Goal: Information Seeking & Learning: Learn about a topic

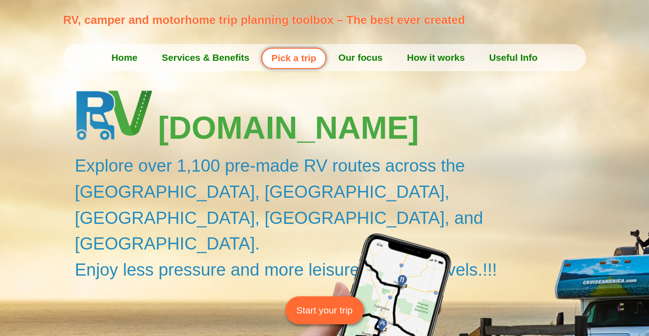
click at [305, 62] on link "Pick a trip" at bounding box center [293, 58] width 64 height 21
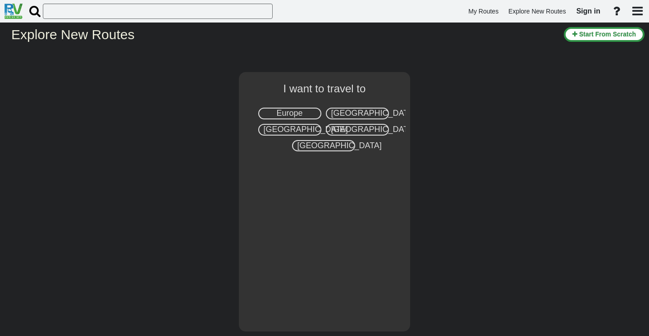
click at [294, 110] on span "Europe" at bounding box center [289, 113] width 26 height 9
select select "number:1"
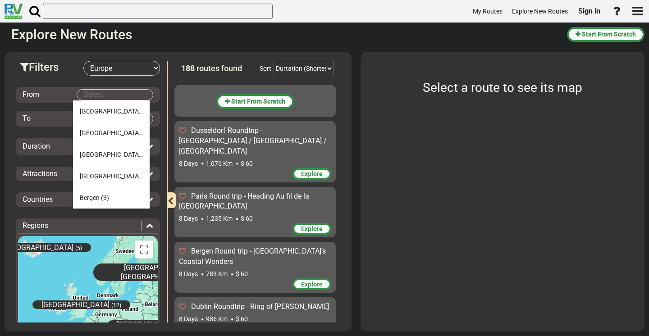
click at [105, 98] on body "My Routes Explore New Routes Sign in ×" at bounding box center [324, 168] width 649 height 336
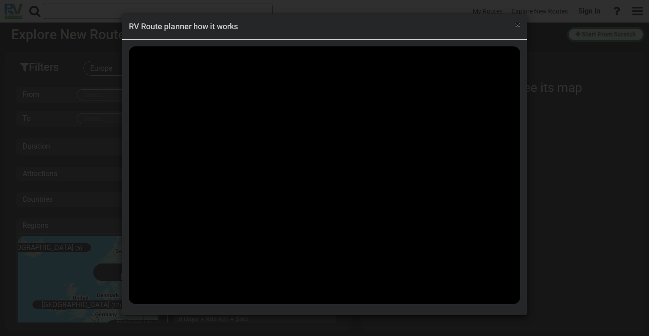
click at [517, 27] on span "×" at bounding box center [517, 24] width 5 height 11
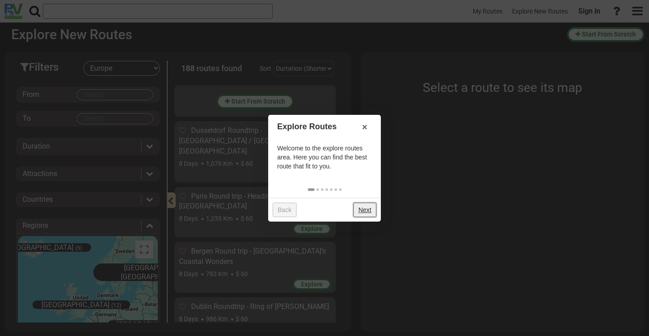
click at [362, 206] on link "Next" at bounding box center [364, 210] width 23 height 14
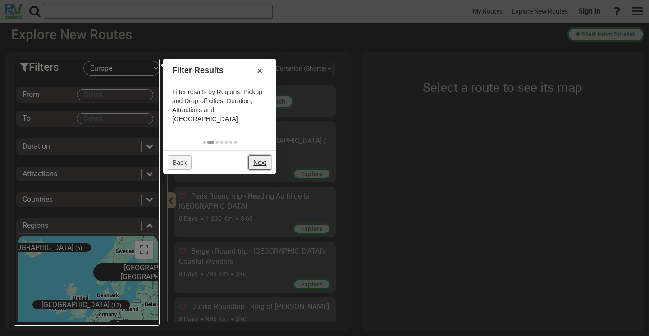
click at [263, 155] on link "Next" at bounding box center [259, 162] width 23 height 14
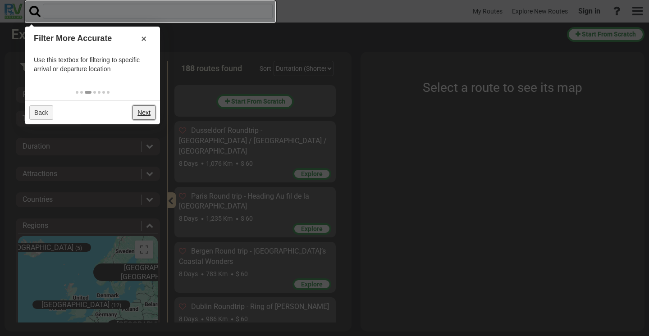
click at [148, 109] on link "Next" at bounding box center [143, 112] width 23 height 14
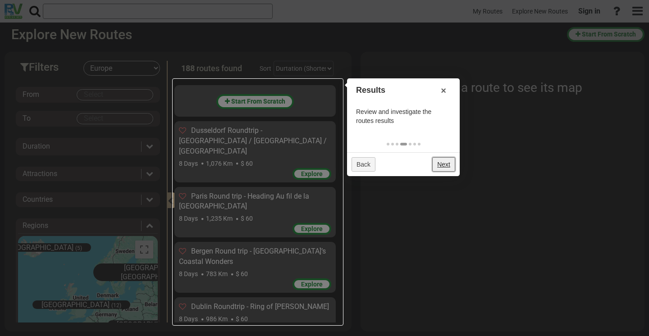
click at [439, 165] on link "Next" at bounding box center [443, 164] width 23 height 14
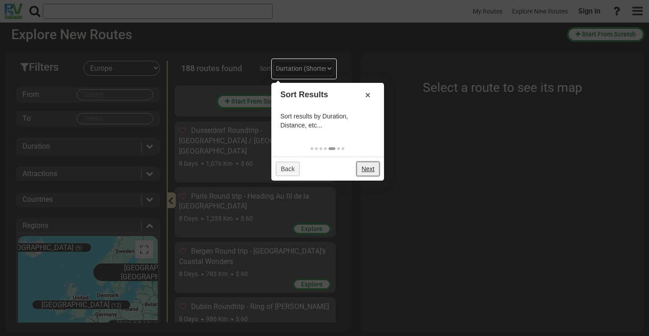
click at [364, 170] on link "Next" at bounding box center [367, 169] width 23 height 14
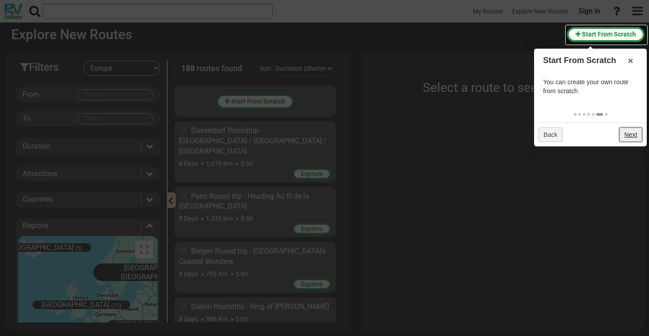
click at [637, 137] on link "Next" at bounding box center [630, 135] width 23 height 14
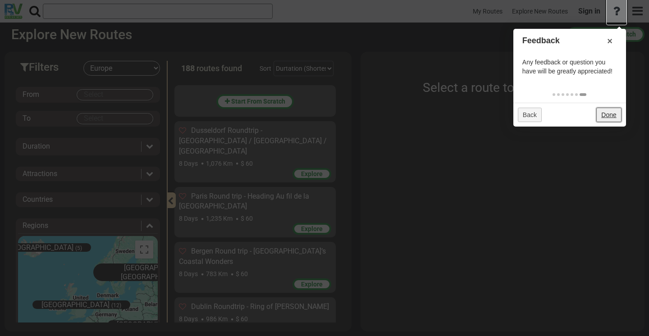
click at [616, 115] on link "Done" at bounding box center [608, 115] width 25 height 14
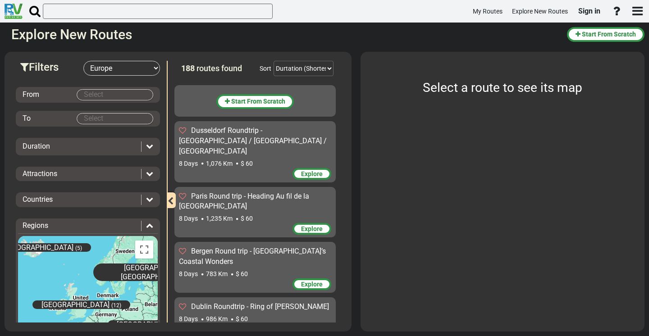
click at [86, 94] on body "My Routes Explore New Routes Sign in ×" at bounding box center [324, 168] width 649 height 336
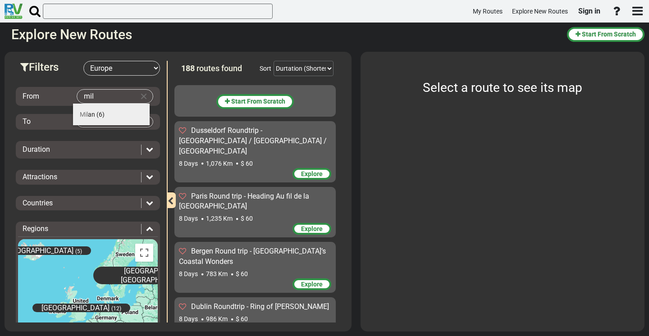
click at [111, 112] on li "Mil an (6)" at bounding box center [111, 115] width 77 height 22
type input "[GEOGRAPHIC_DATA]"
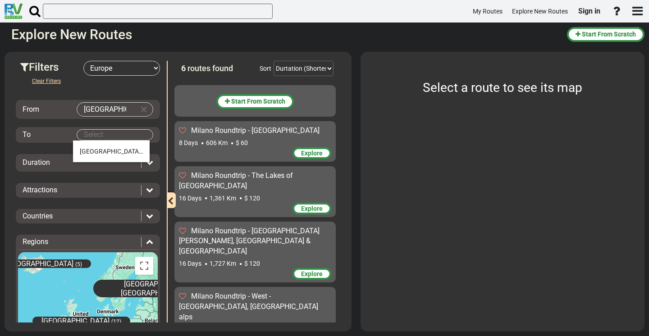
click at [100, 134] on body "My Routes Explore New Routes Sign in ×" at bounding box center [324, 168] width 649 height 336
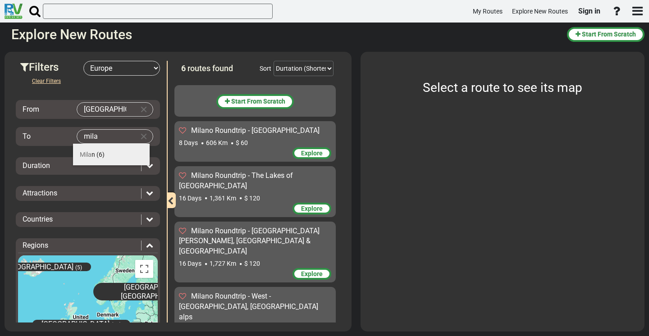
click at [96, 155] on md-autocomplete-parent-scope "Mila n (6)" at bounding box center [92, 154] width 25 height 7
type input "[GEOGRAPHIC_DATA]"
click at [95, 164] on div "Duration" at bounding box center [80, 166] width 114 height 10
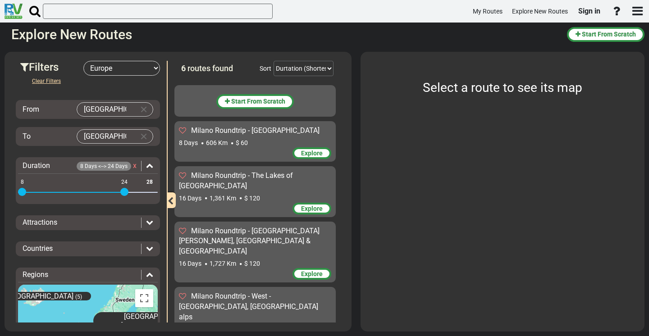
drag, startPoint x: 147, startPoint y: 191, endPoint x: 128, endPoint y: 191, distance: 19.4
click at [128, 191] on span at bounding box center [124, 192] width 8 height 8
click at [230, 129] on span "Milano Roundtrip - [GEOGRAPHIC_DATA]" at bounding box center [255, 130] width 128 height 9
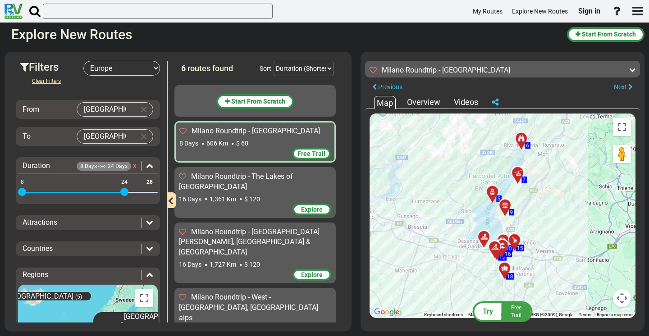
drag, startPoint x: 456, startPoint y: 182, endPoint x: 454, endPoint y: 169, distance: 12.7
click at [454, 169] on div "To activate drag with keyboard, press Alt + Enter. Once in keyboard drag state,…" at bounding box center [502, 216] width 266 height 205
click at [233, 182] on div "Milano Roundtrip - The Lakes of [GEOGRAPHIC_DATA]" at bounding box center [255, 182] width 152 height 21
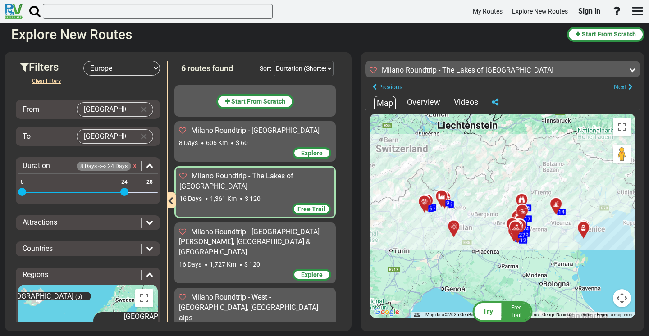
click at [94, 224] on div "Attractions" at bounding box center [82, 223] width 119 height 10
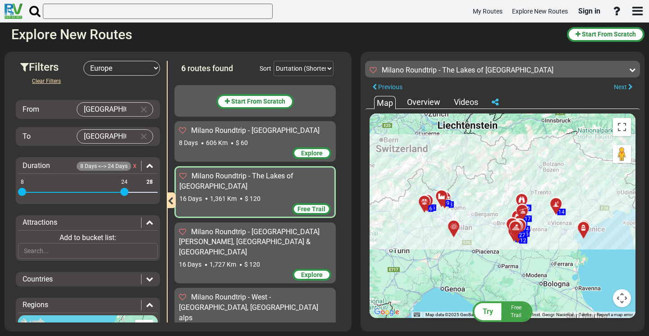
click at [94, 224] on div "Attractions" at bounding box center [82, 223] width 119 height 10
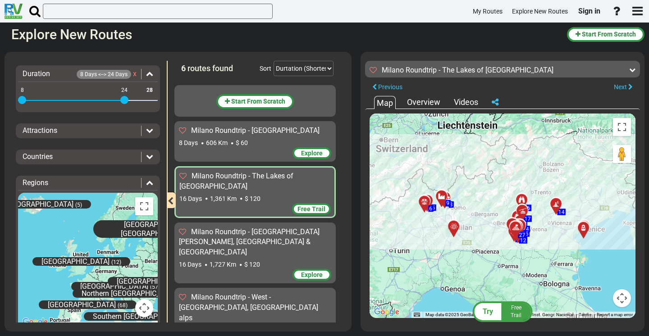
scroll to position [108, 0]
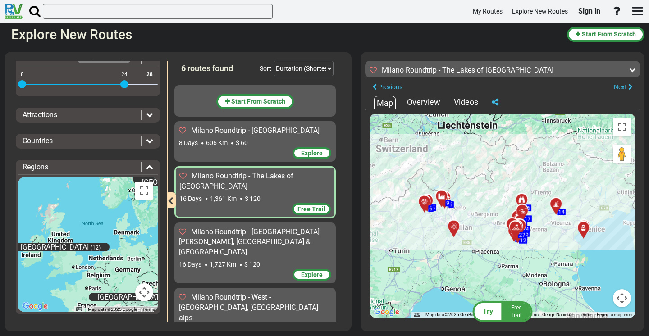
click at [428, 105] on div "Overview" at bounding box center [424, 102] width 38 height 12
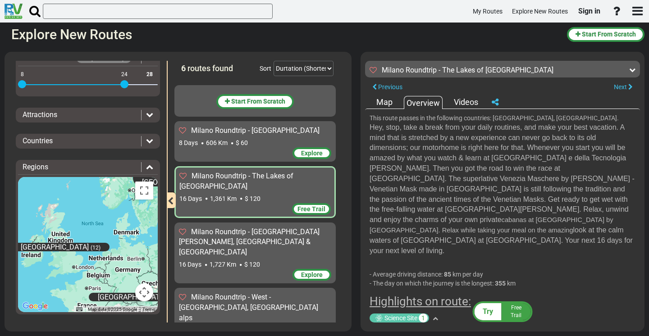
click at [389, 101] on div "Map" at bounding box center [384, 102] width 21 height 12
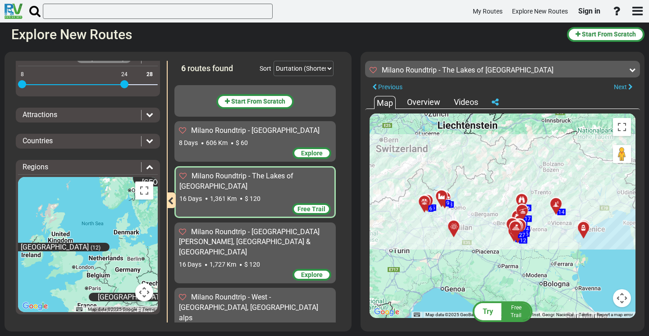
click at [443, 197] on div at bounding box center [444, 200] width 15 height 14
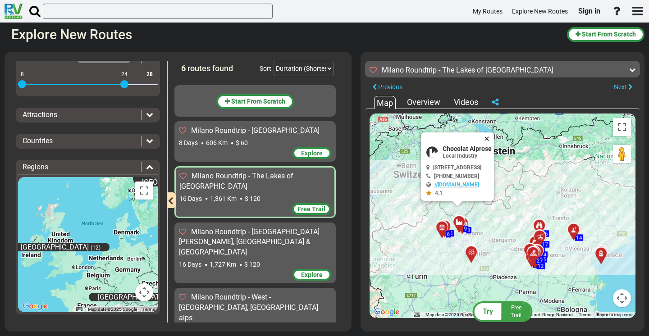
click at [494, 137] on button "Close" at bounding box center [488, 138] width 11 height 13
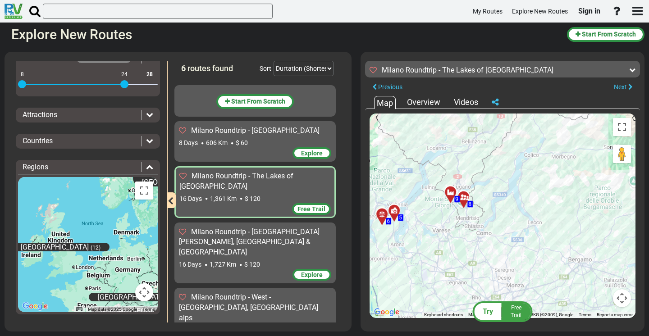
drag, startPoint x: 462, startPoint y: 265, endPoint x: 476, endPoint y: 213, distance: 53.8
click at [476, 213] on div "To activate drag with keyboard, press Alt + Enter. Once in keyboard drag state,…" at bounding box center [502, 216] width 266 height 205
click at [465, 198] on div at bounding box center [466, 201] width 15 height 14
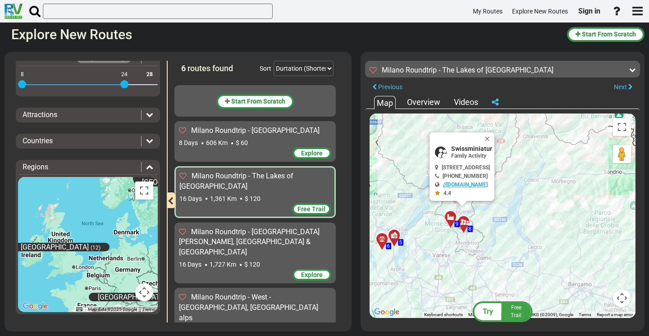
click at [450, 183] on link "//[DOMAIN_NAME]" at bounding box center [465, 185] width 45 height 6
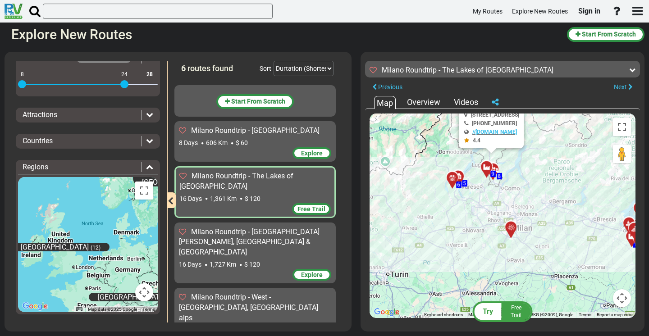
drag, startPoint x: 542, startPoint y: 256, endPoint x: 528, endPoint y: 181, distance: 76.6
click at [528, 181] on div "To activate drag with keyboard, press Alt + Enter. Once in keyboard drag state,…" at bounding box center [502, 216] width 266 height 205
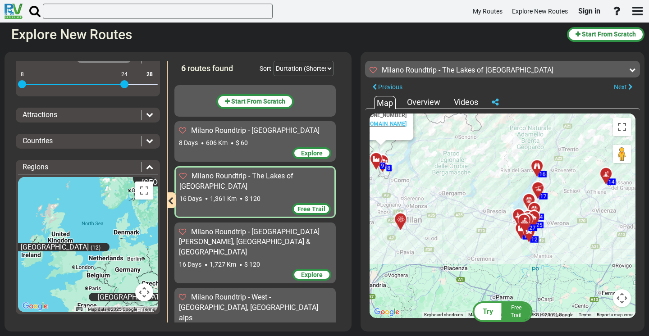
drag, startPoint x: 578, startPoint y: 235, endPoint x: 473, endPoint y: 234, distance: 105.4
click at [473, 234] on div "To activate drag with keyboard, press Alt + Enter. Once in keyboard drag state,…" at bounding box center [502, 216] width 266 height 205
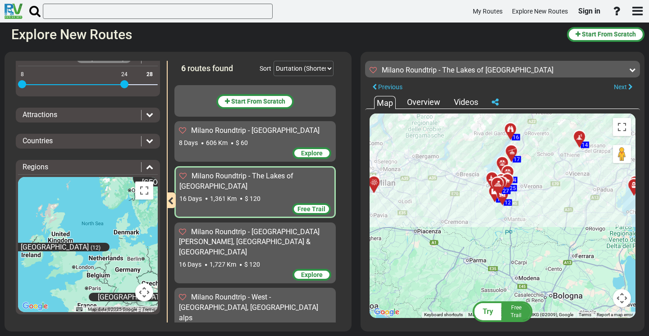
drag, startPoint x: 589, startPoint y: 246, endPoint x: 569, endPoint y: 206, distance: 43.9
click at [569, 206] on div "To activate drag with keyboard, press Alt + Enter. Once in keyboard drag state,…" at bounding box center [502, 216] width 266 height 205
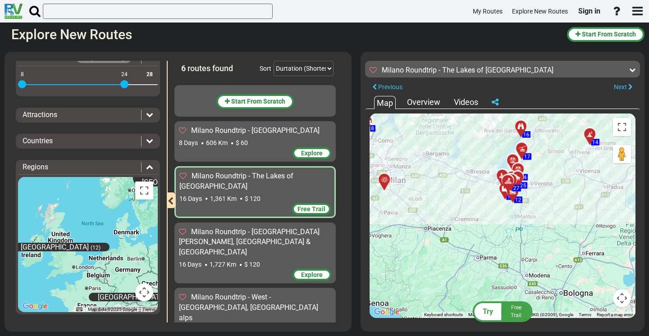
click at [215, 232] on span "Milano Roundtrip - [GEOGRAPHIC_DATA][PERSON_NAME], [GEOGRAPHIC_DATA] & [GEOGRAP…" at bounding box center [249, 242] width 141 height 29
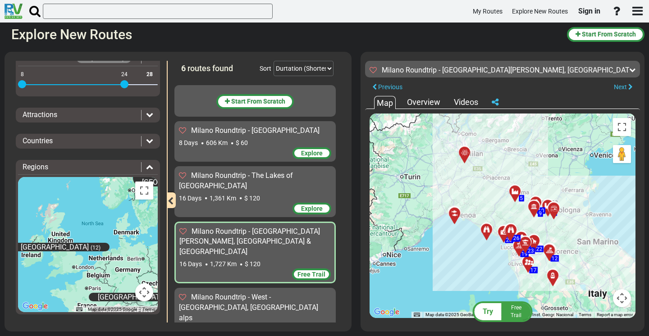
click at [457, 216] on div at bounding box center [457, 217] width 15 height 14
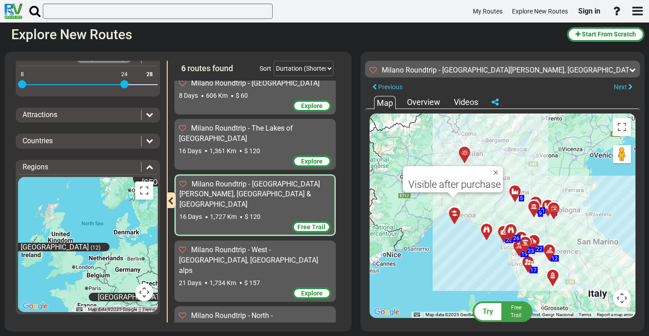
scroll to position [52, 0]
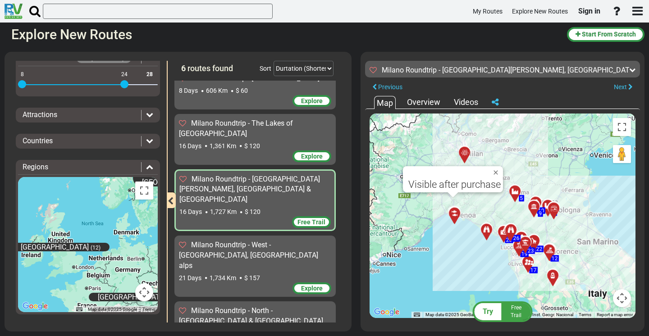
click at [255, 241] on div "Milano Roundtrip - West - [GEOGRAPHIC_DATA], [GEOGRAPHIC_DATA] alps" at bounding box center [255, 255] width 152 height 31
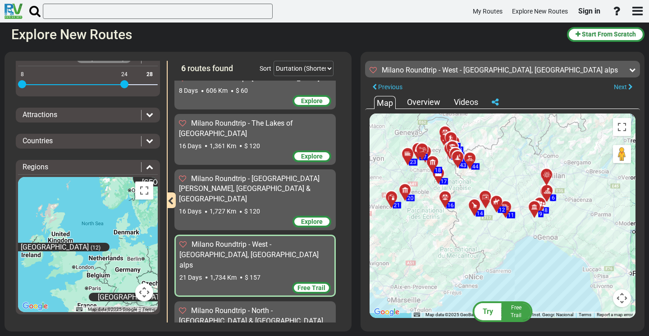
drag, startPoint x: 539, startPoint y: 274, endPoint x: 503, endPoint y: 228, distance: 58.1
click at [503, 228] on div "To activate drag with keyboard, press Alt + Enter. Once in keyboard drag state,…" at bounding box center [502, 216] width 266 height 205
click at [548, 191] on div at bounding box center [550, 194] width 15 height 14
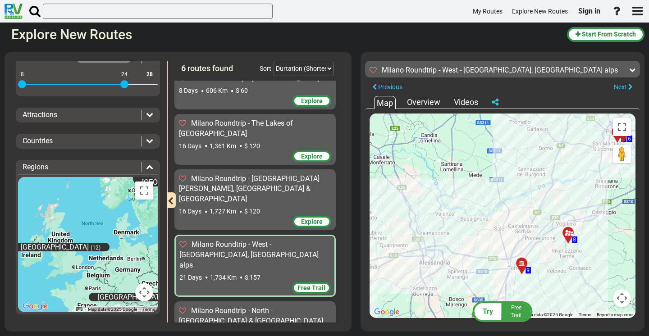
click at [525, 264] on div at bounding box center [524, 267] width 15 height 14
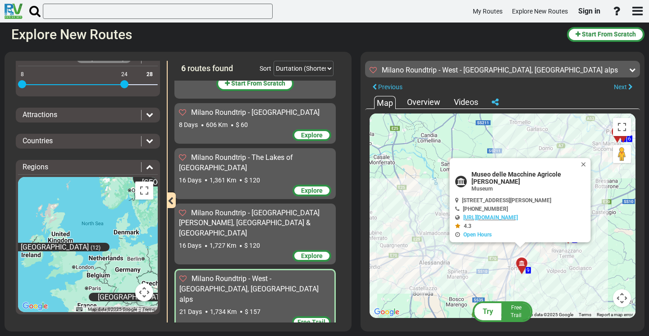
scroll to position [0, 0]
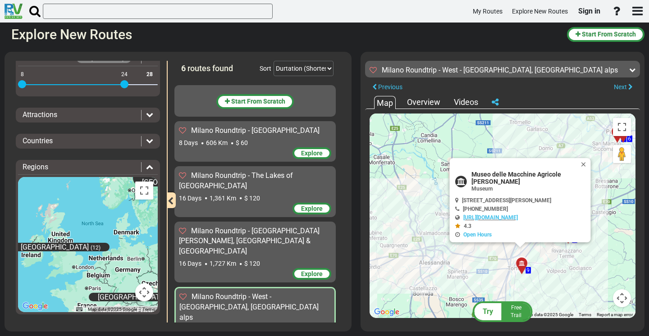
click at [283, 131] on span "Milano Roundtrip - [GEOGRAPHIC_DATA]" at bounding box center [255, 130] width 128 height 9
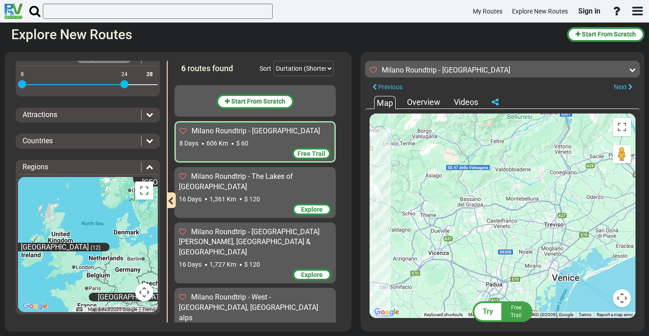
drag, startPoint x: 584, startPoint y: 209, endPoint x: 383, endPoint y: 225, distance: 201.6
click at [384, 225] on div "To activate drag with keyboard, press Alt + Enter. Once in keyboard drag state,…" at bounding box center [502, 216] width 266 height 205
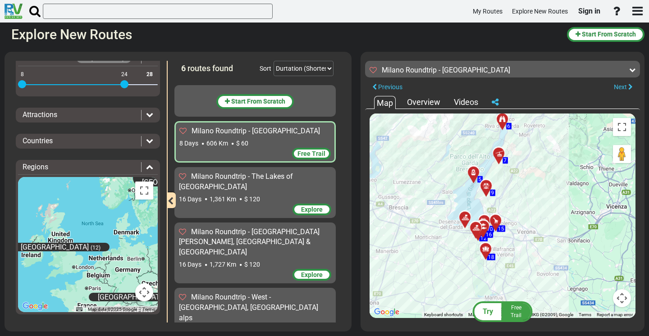
drag, startPoint x: 422, startPoint y: 189, endPoint x: 601, endPoint y: 141, distance: 185.4
click at [601, 141] on div "To activate drag with keyboard, press Alt + Enter. Once in keyboard drag state,…" at bounding box center [502, 216] width 266 height 205
click at [295, 205] on div "Explore" at bounding box center [311, 210] width 39 height 12
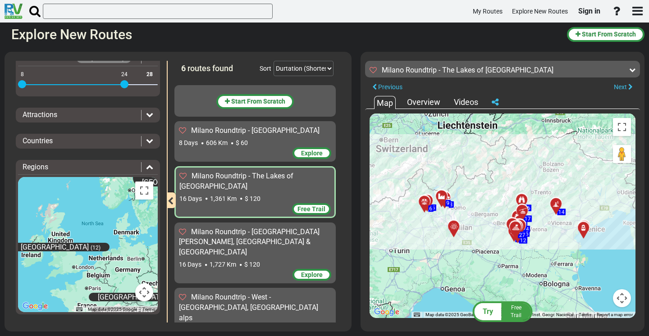
click at [582, 232] on div at bounding box center [586, 231] width 15 height 14
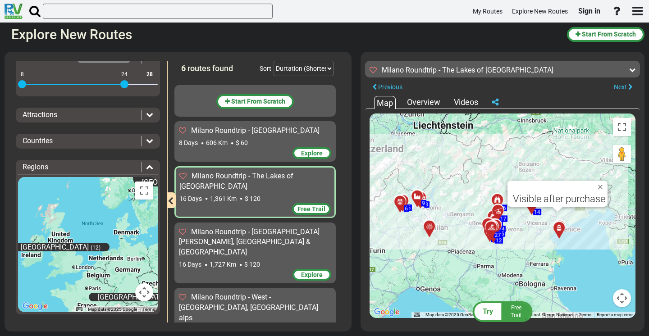
click at [532, 242] on div "To activate drag with keyboard, press Alt + Enter. Once in keyboard drag state,…" at bounding box center [502, 216] width 266 height 205
click at [299, 228] on div "Milano Roundtrip - [GEOGRAPHIC_DATA][PERSON_NAME], [GEOGRAPHIC_DATA] & [GEOGRAP…" at bounding box center [255, 242] width 152 height 31
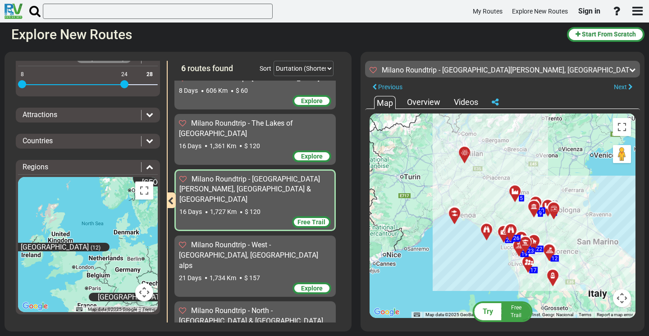
scroll to position [51, 0]
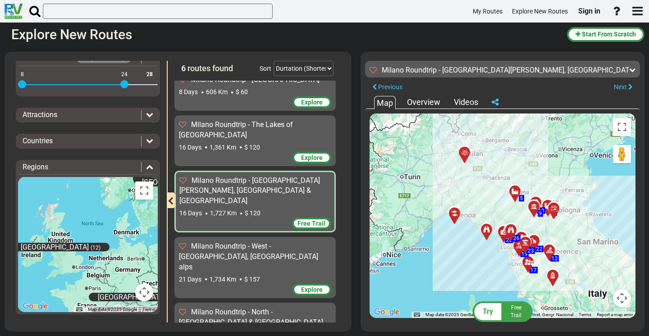
click at [457, 214] on div at bounding box center [457, 217] width 15 height 14
click at [464, 150] on icon at bounding box center [464, 152] width 9 height 7
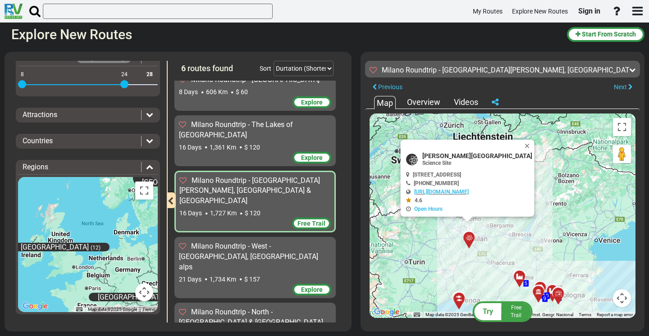
click at [521, 277] on div at bounding box center [522, 280] width 15 height 14
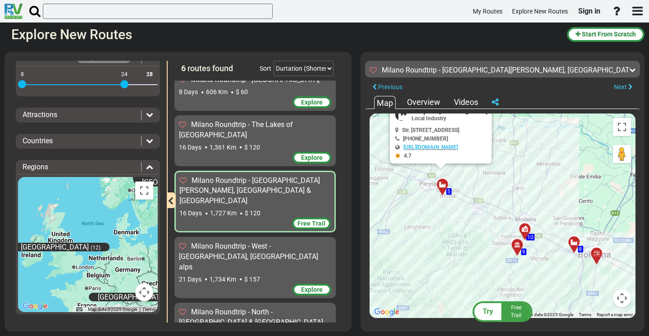
drag, startPoint x: 530, startPoint y: 281, endPoint x: 488, endPoint y: 193, distance: 97.1
click at [488, 193] on div "To activate drag with keyboard, press Alt + Enter. Once in keyboard drag state,…" at bounding box center [502, 216] width 266 height 205
click at [520, 244] on div at bounding box center [519, 247] width 15 height 14
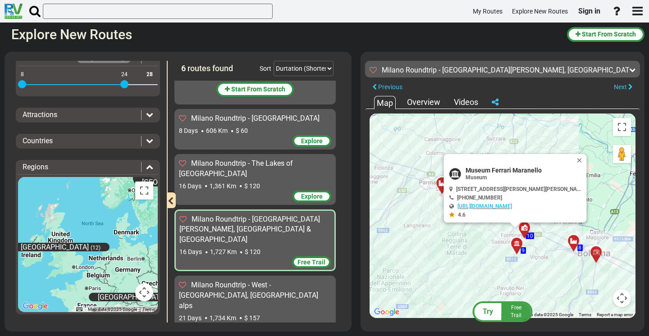
scroll to position [0, 0]
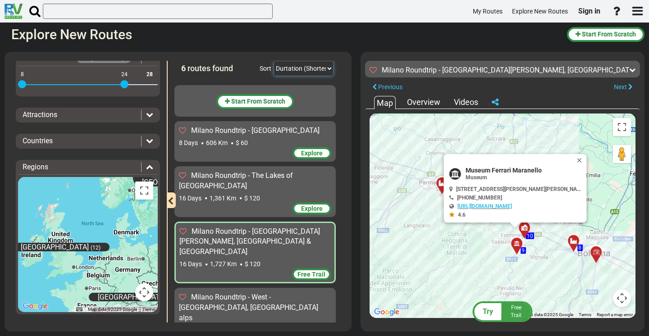
click at [307, 70] on select "Durtation (Shortest) Durtation (Longest) Distance (Shortest) Distance (Longest)…" at bounding box center [304, 68] width 60 height 15
click at [432, 101] on div "Overview" at bounding box center [424, 102] width 38 height 12
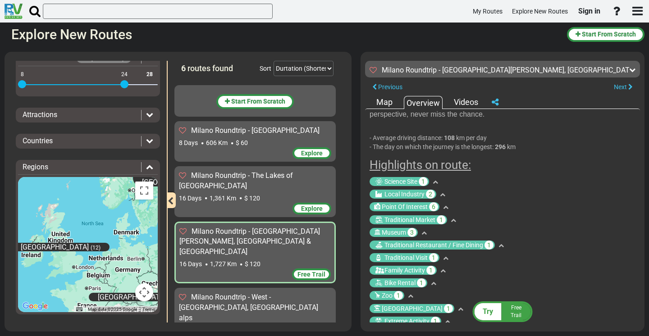
scroll to position [116, 0]
click at [461, 105] on div "Videos" at bounding box center [466, 102] width 29 height 12
